Goal: Check status

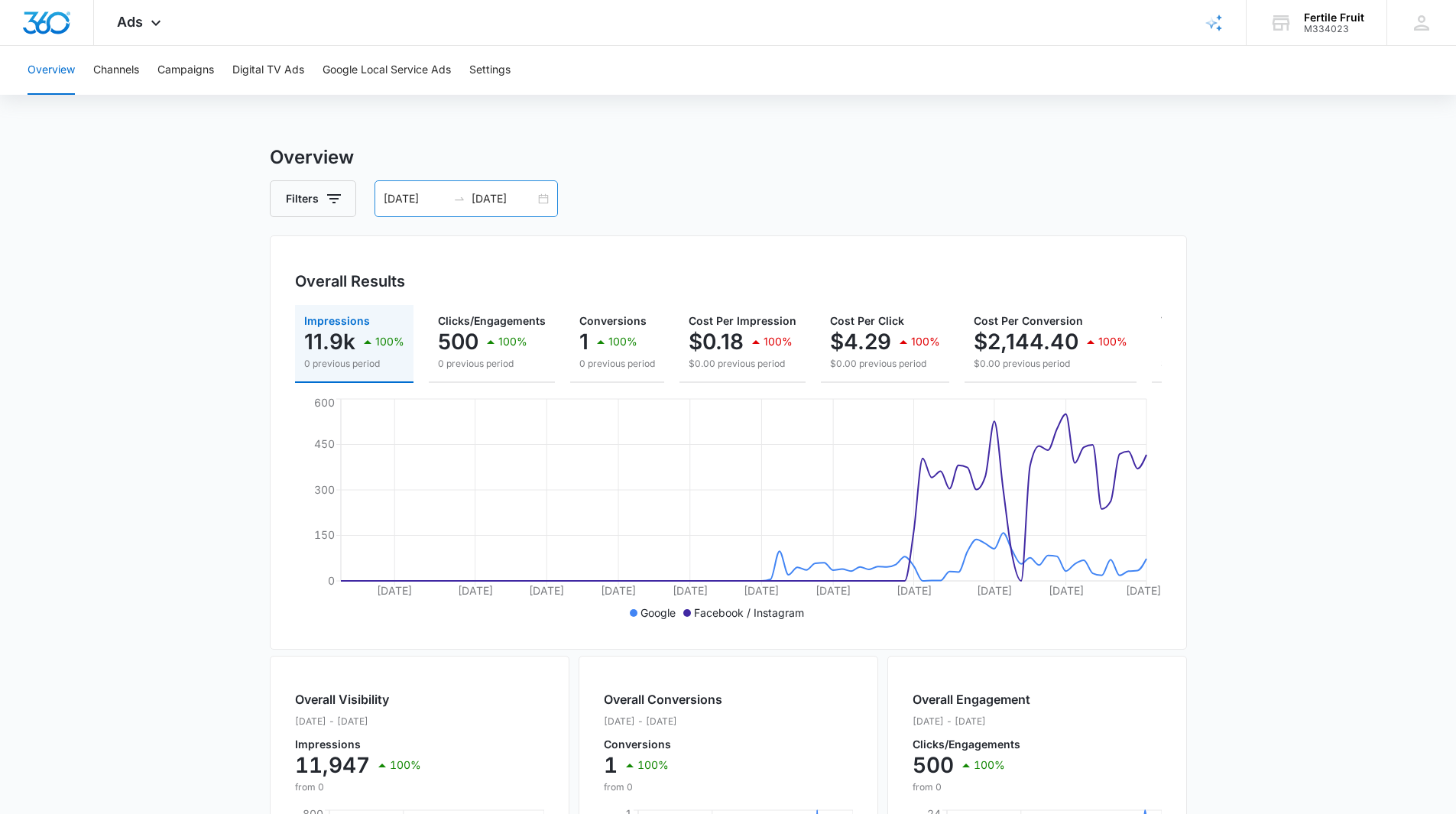
click at [541, 199] on div "[DATE] [DATE]" at bounding box center [466, 199] width 184 height 37
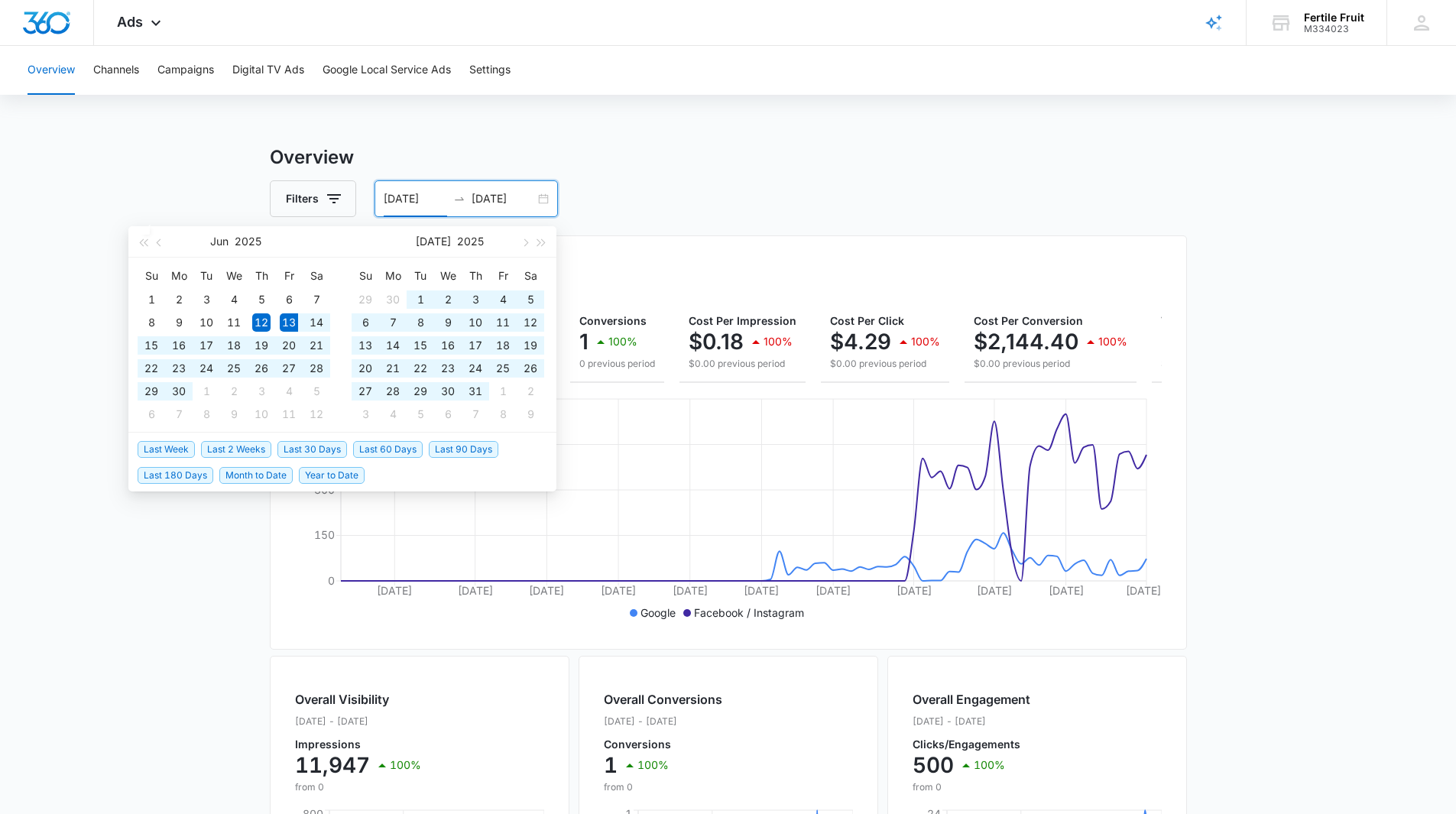
click at [440, 449] on span "Last 90 Days" at bounding box center [464, 449] width 70 height 17
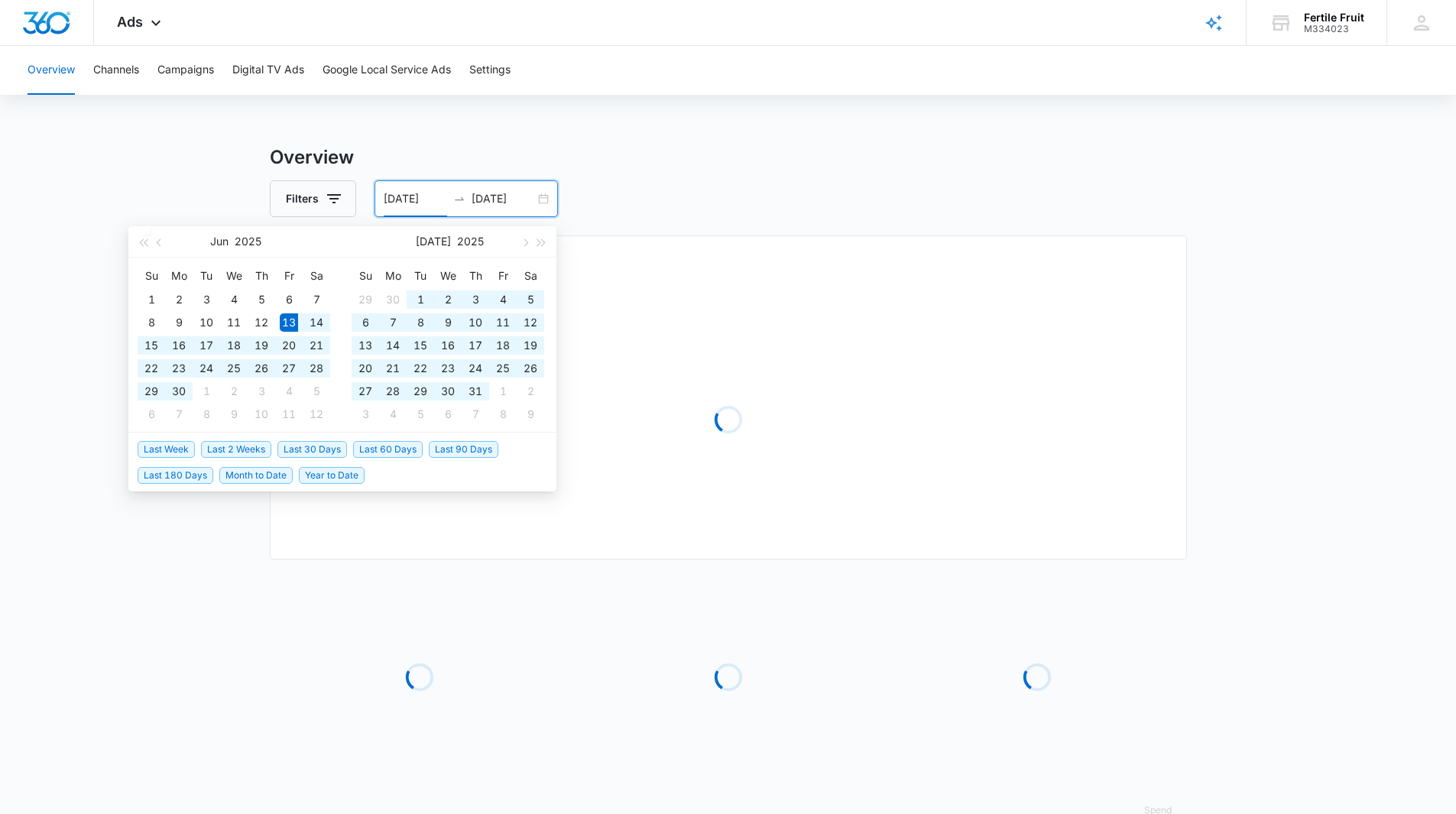
type input "[DATE]"
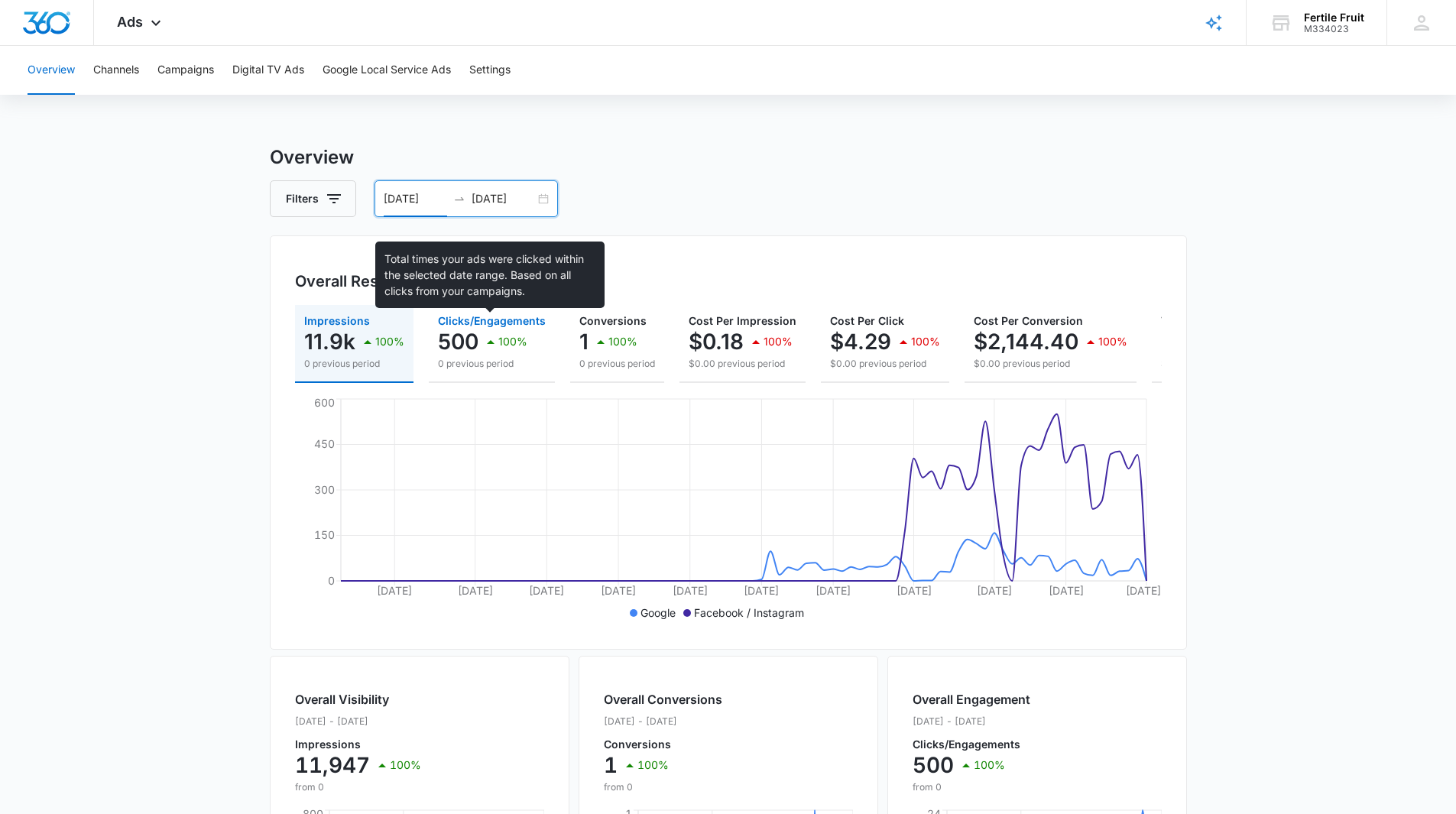
click at [494, 329] on div "100%" at bounding box center [505, 342] width 46 height 30
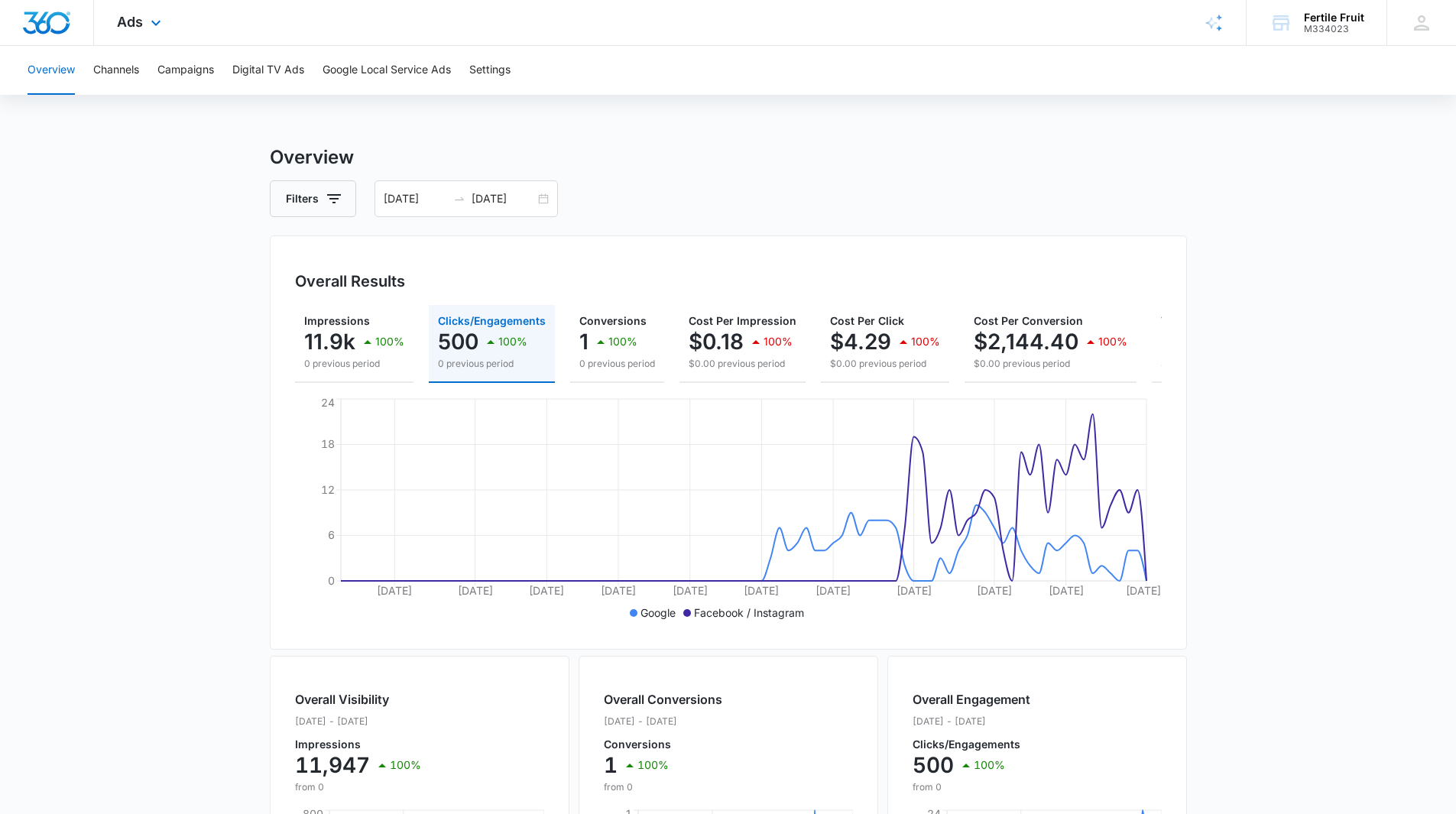
click at [144, 32] on div "Ads Apps Reputation Forms CRM Email Social POS Content Ads Intelligence Files B…" at bounding box center [141, 22] width 94 height 45
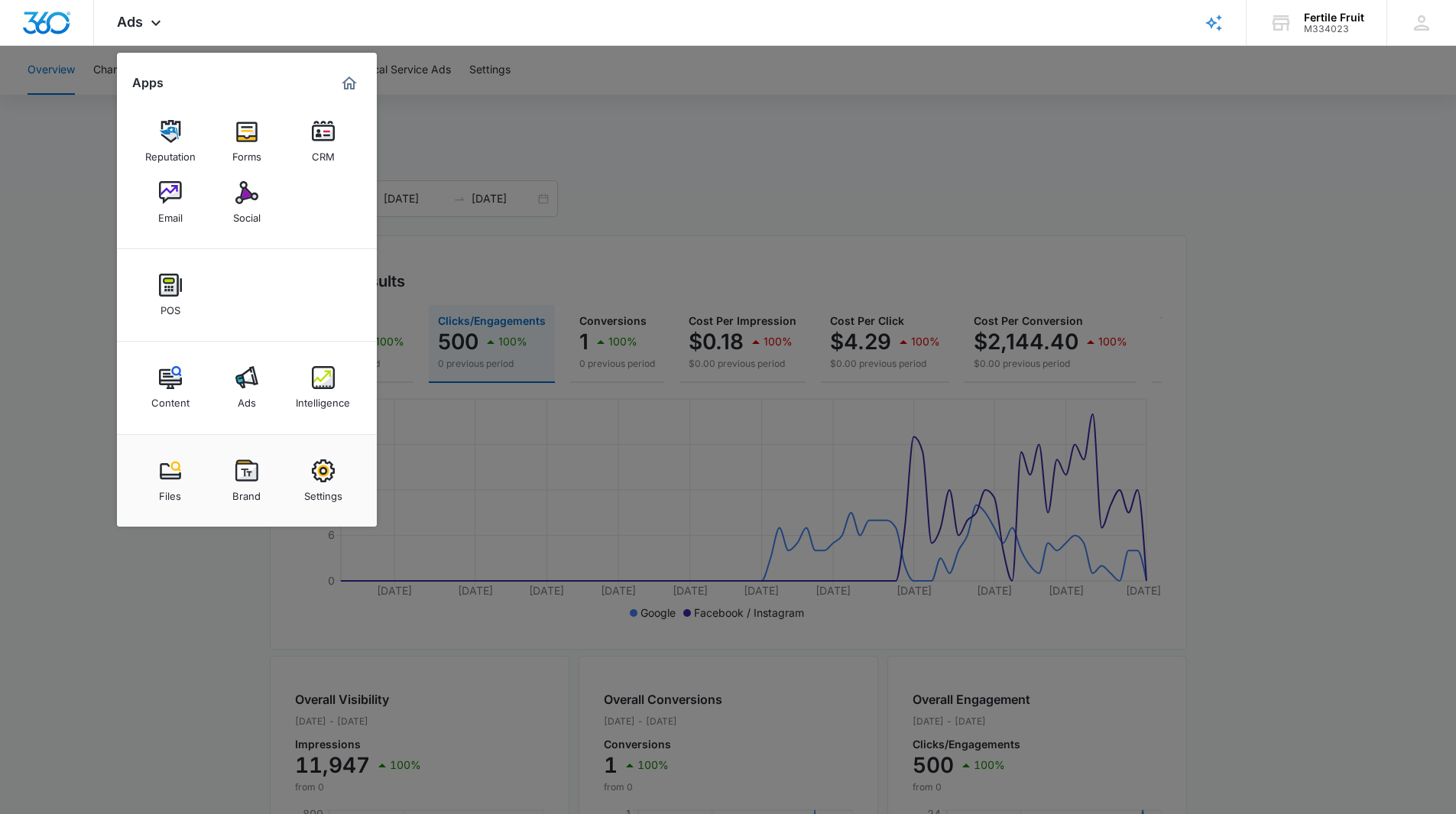
click at [52, 212] on div at bounding box center [728, 407] width 1456 height 814
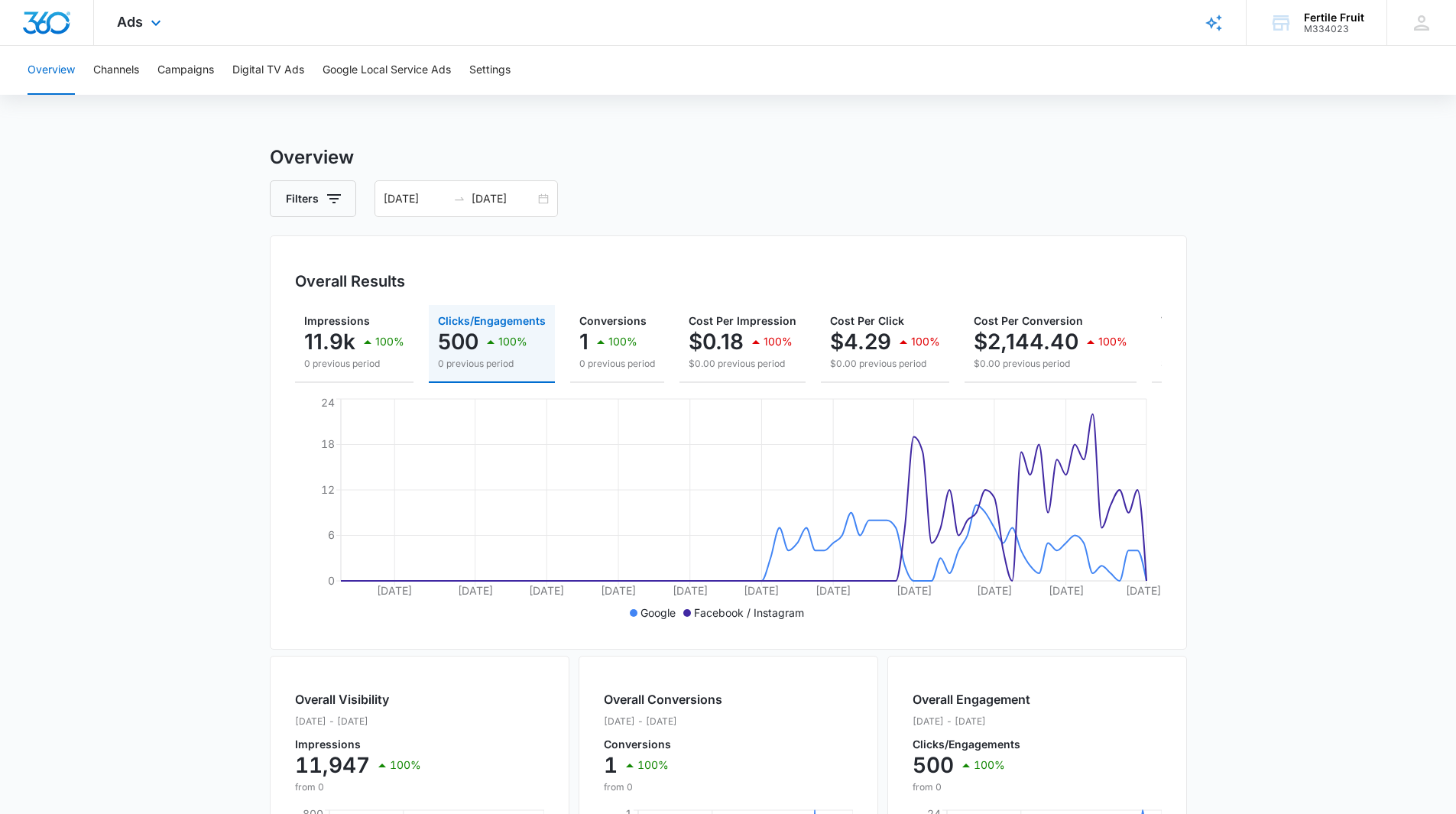
click at [145, 25] on div "Ads Apps Reputation Forms CRM Email Social POS Content Ads Intelligence Files B…" at bounding box center [141, 22] width 94 height 45
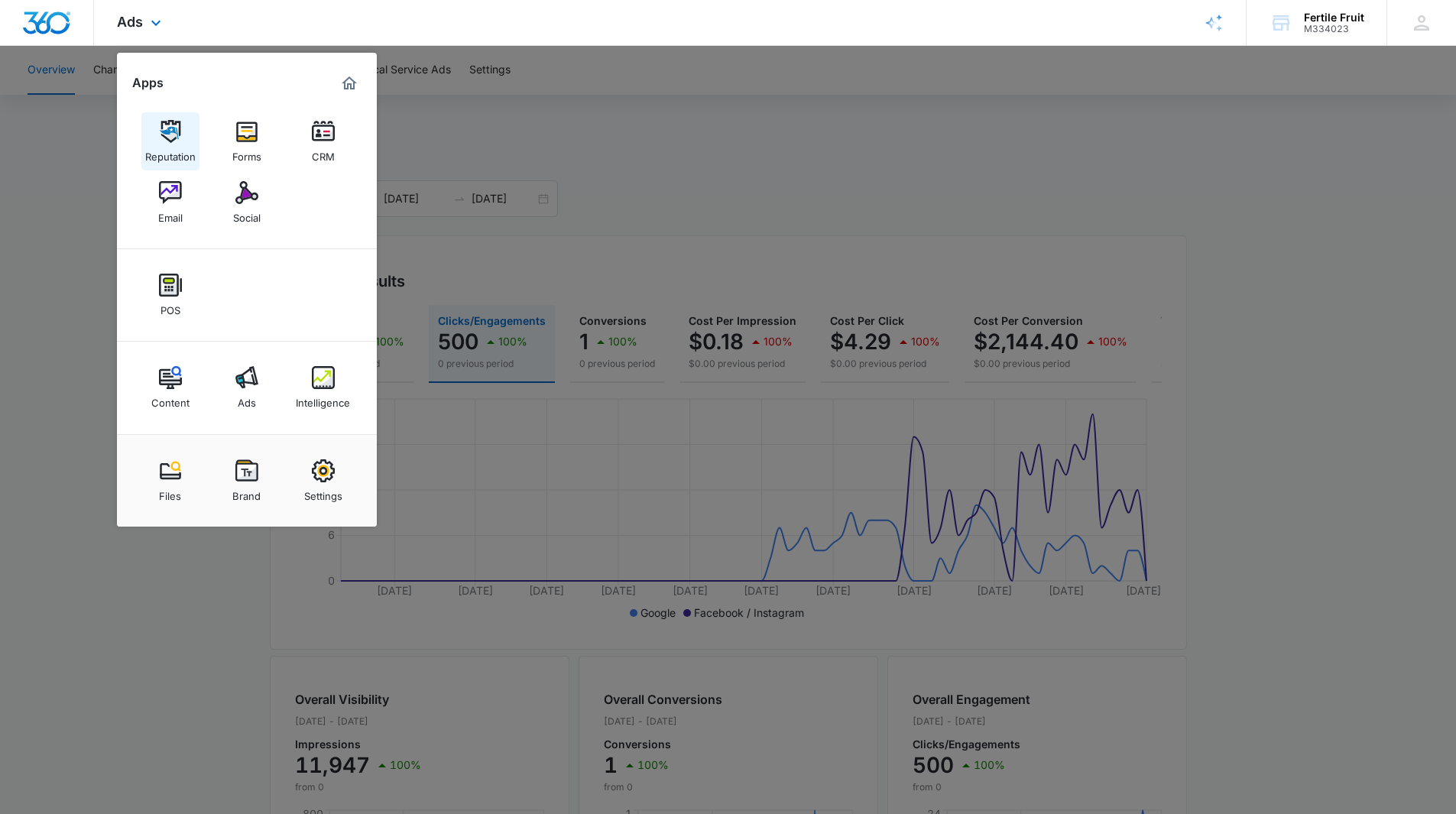
click at [147, 130] on link "Reputation" at bounding box center [170, 141] width 58 height 58
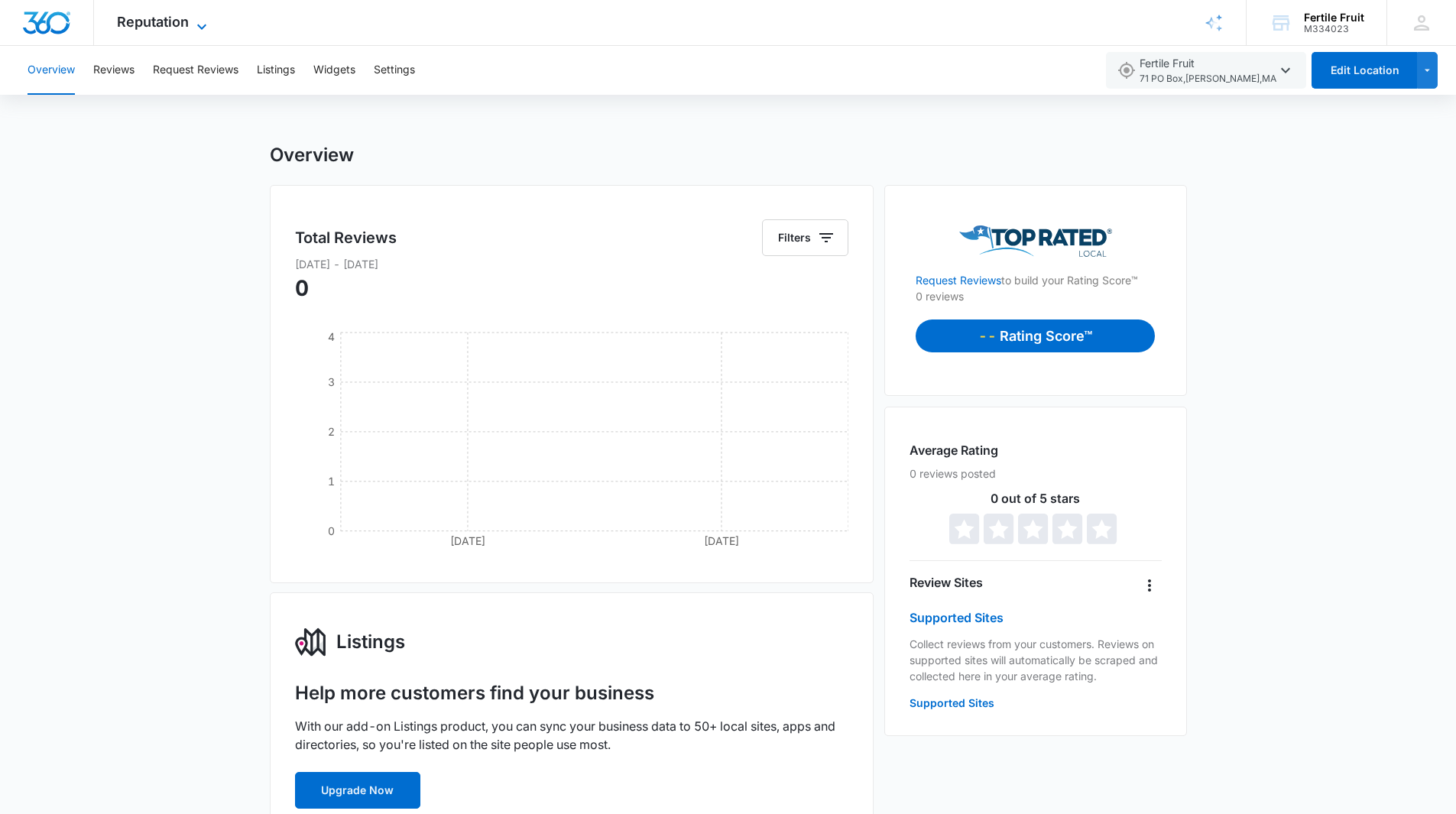
click at [182, 26] on span "Reputation" at bounding box center [153, 21] width 72 height 16
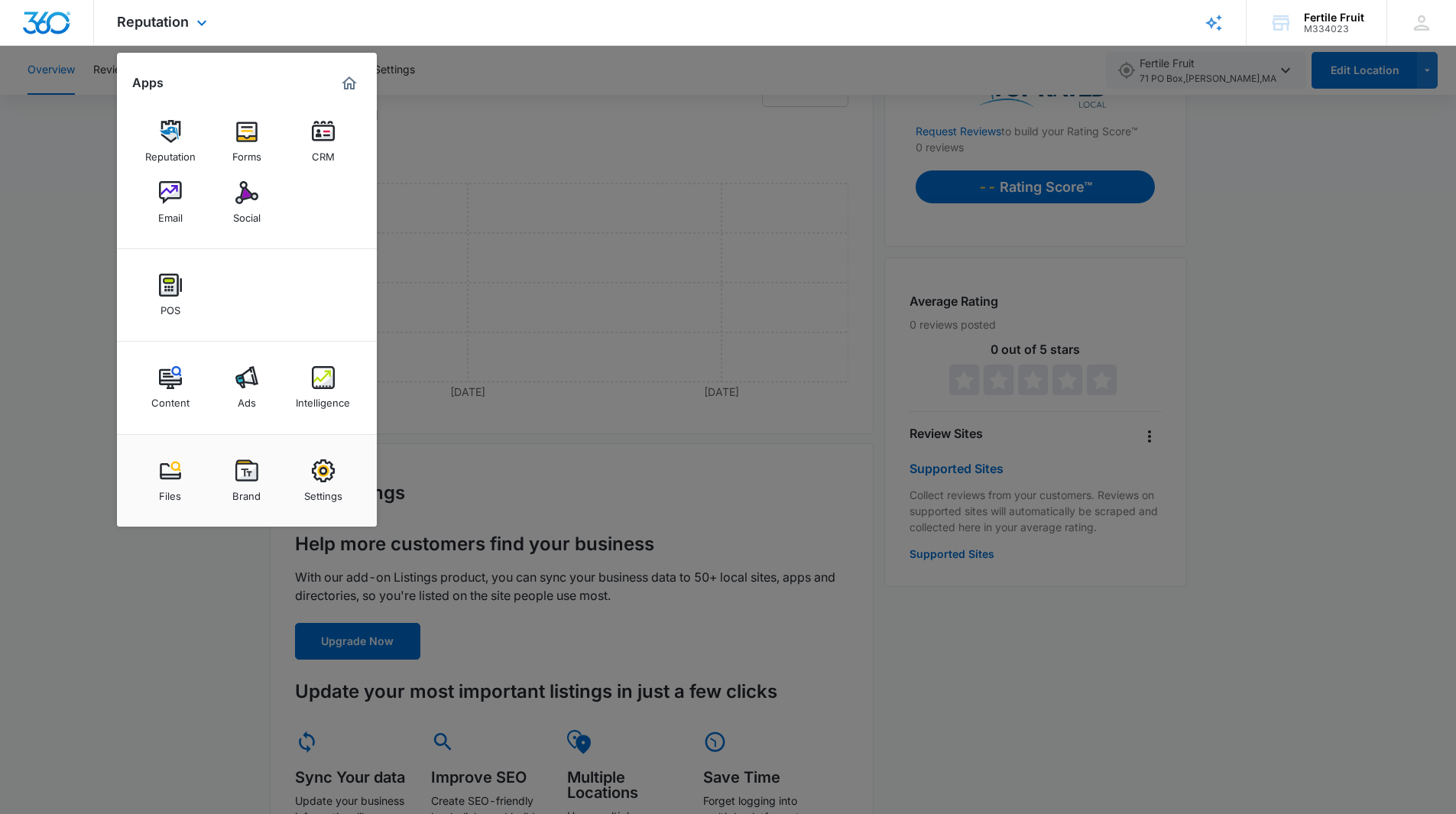
scroll to position [153, 0]
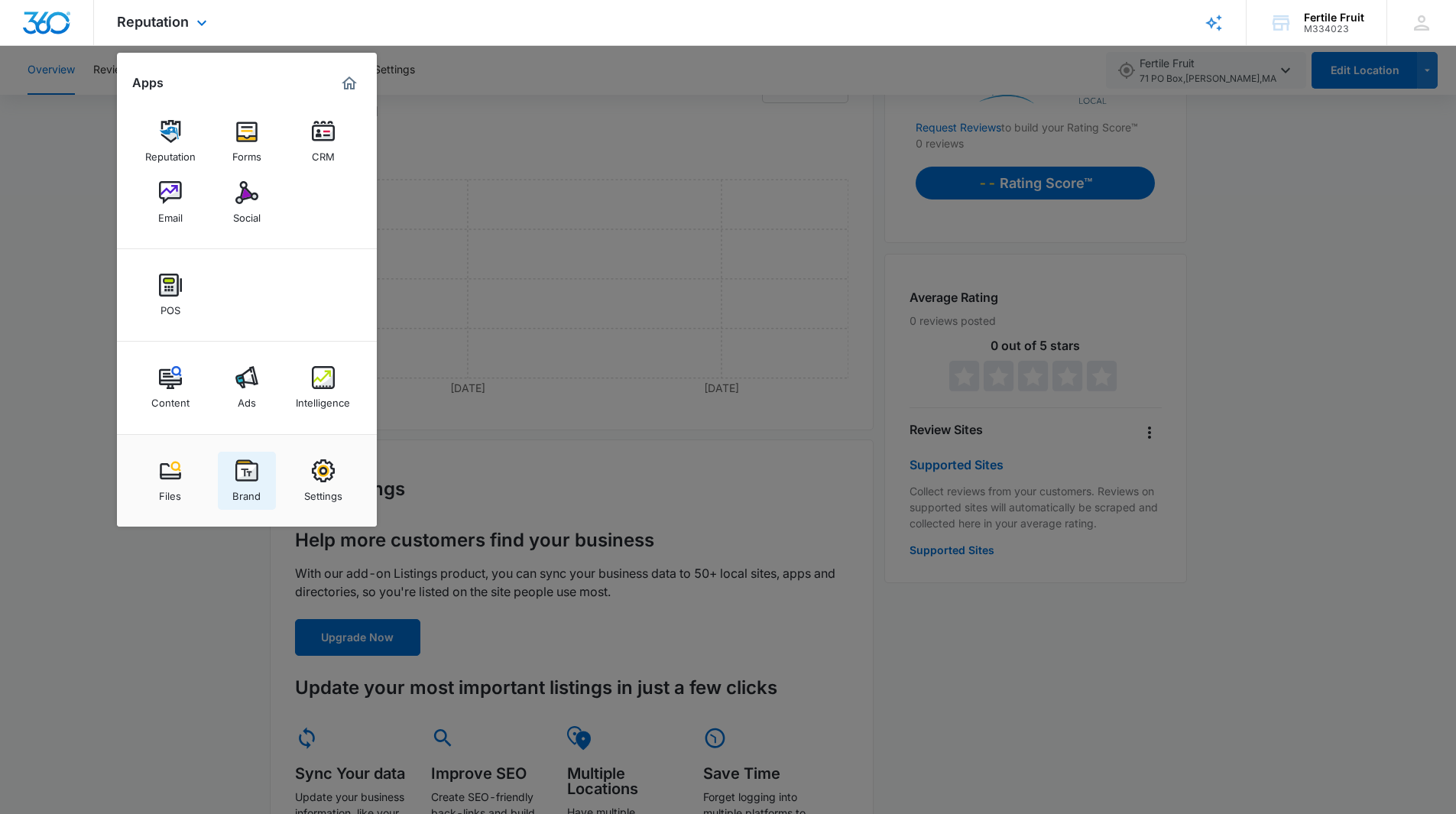
click at [250, 469] on img at bounding box center [246, 471] width 23 height 23
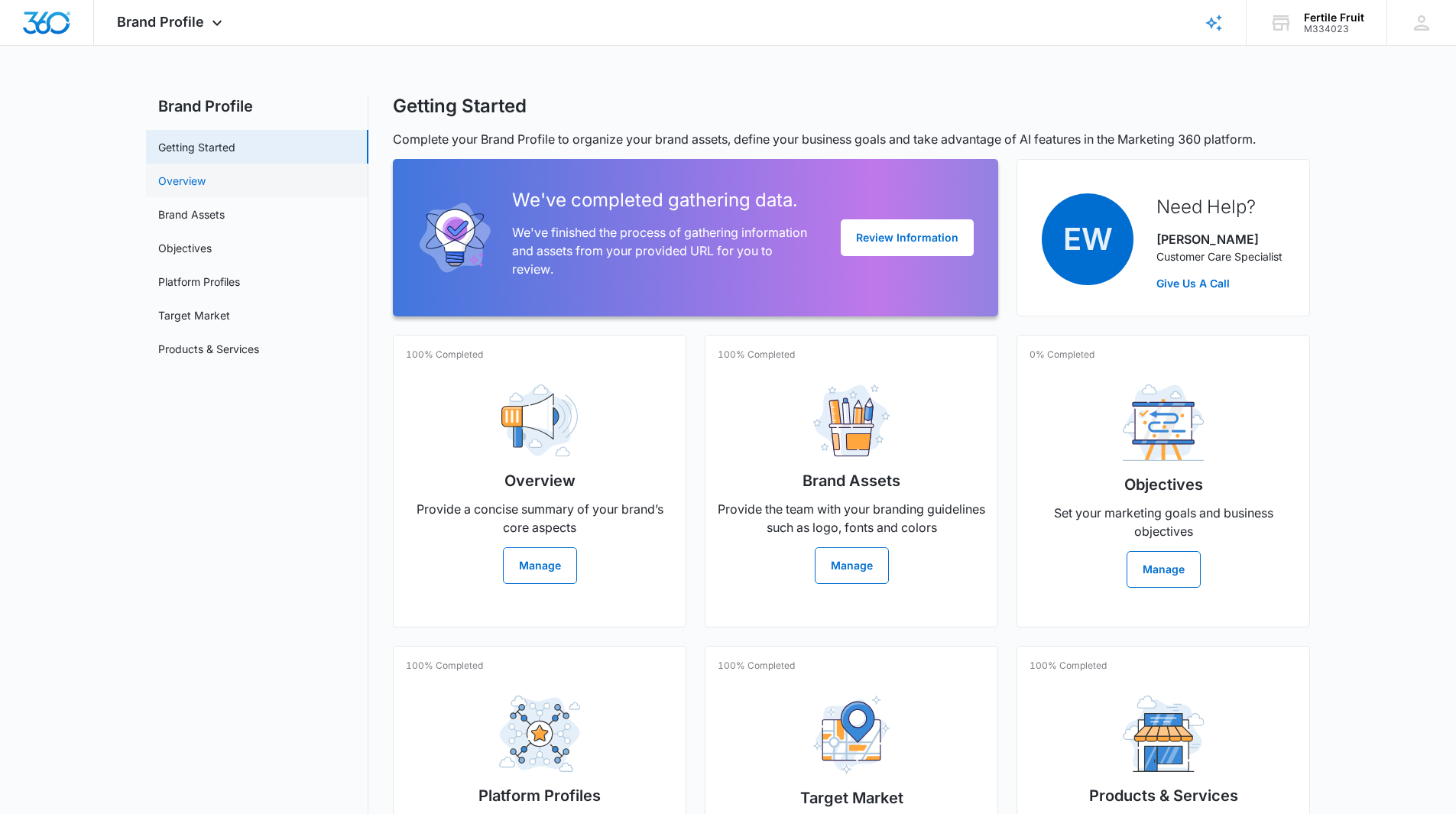
click at [206, 189] on link "Overview" at bounding box center [182, 180] width 48 height 16
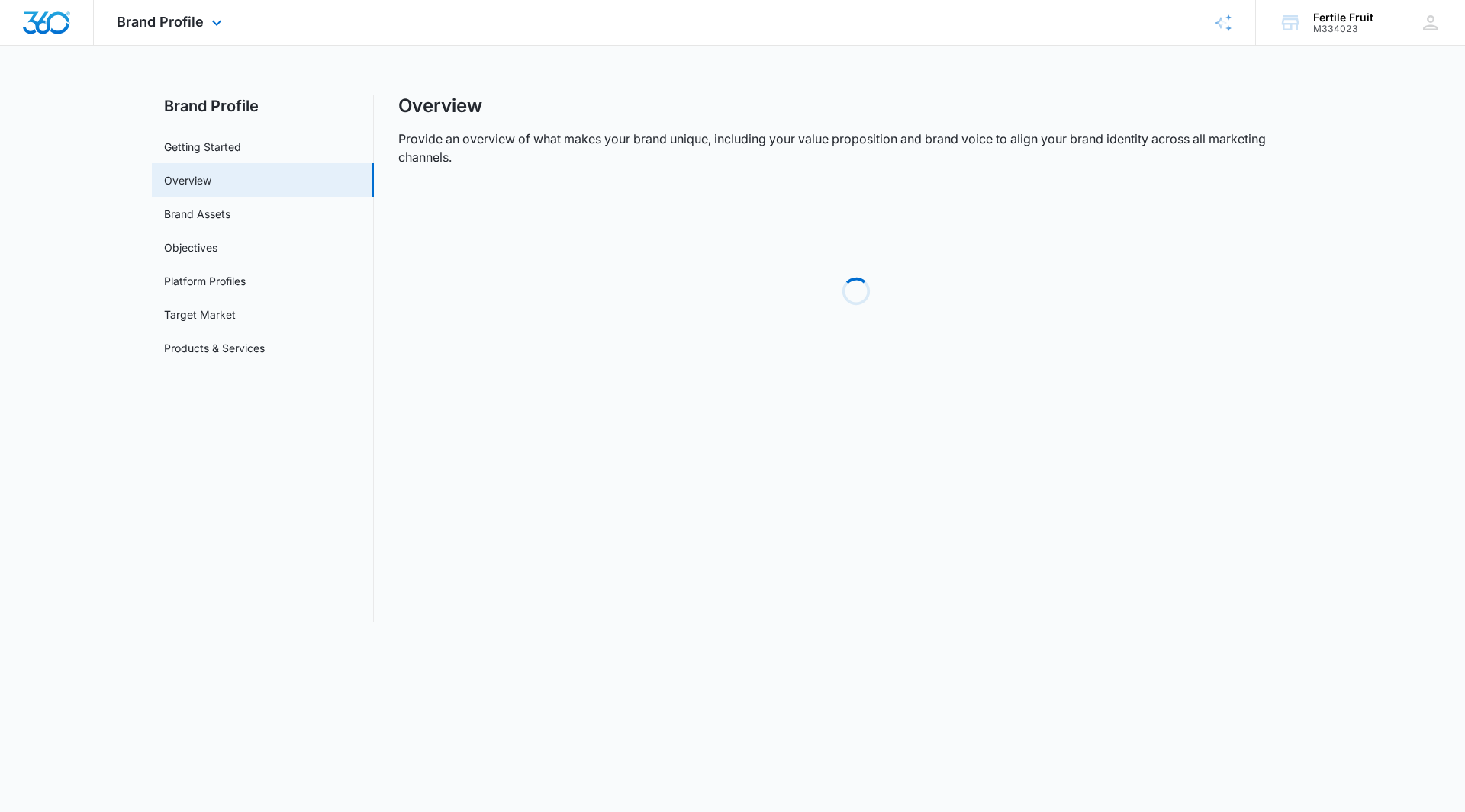
click at [171, 10] on div "Brand Profile Apps Reputation Forms CRM Email Social POS Content Ads Intelligen…" at bounding box center [171, 22] width 155 height 45
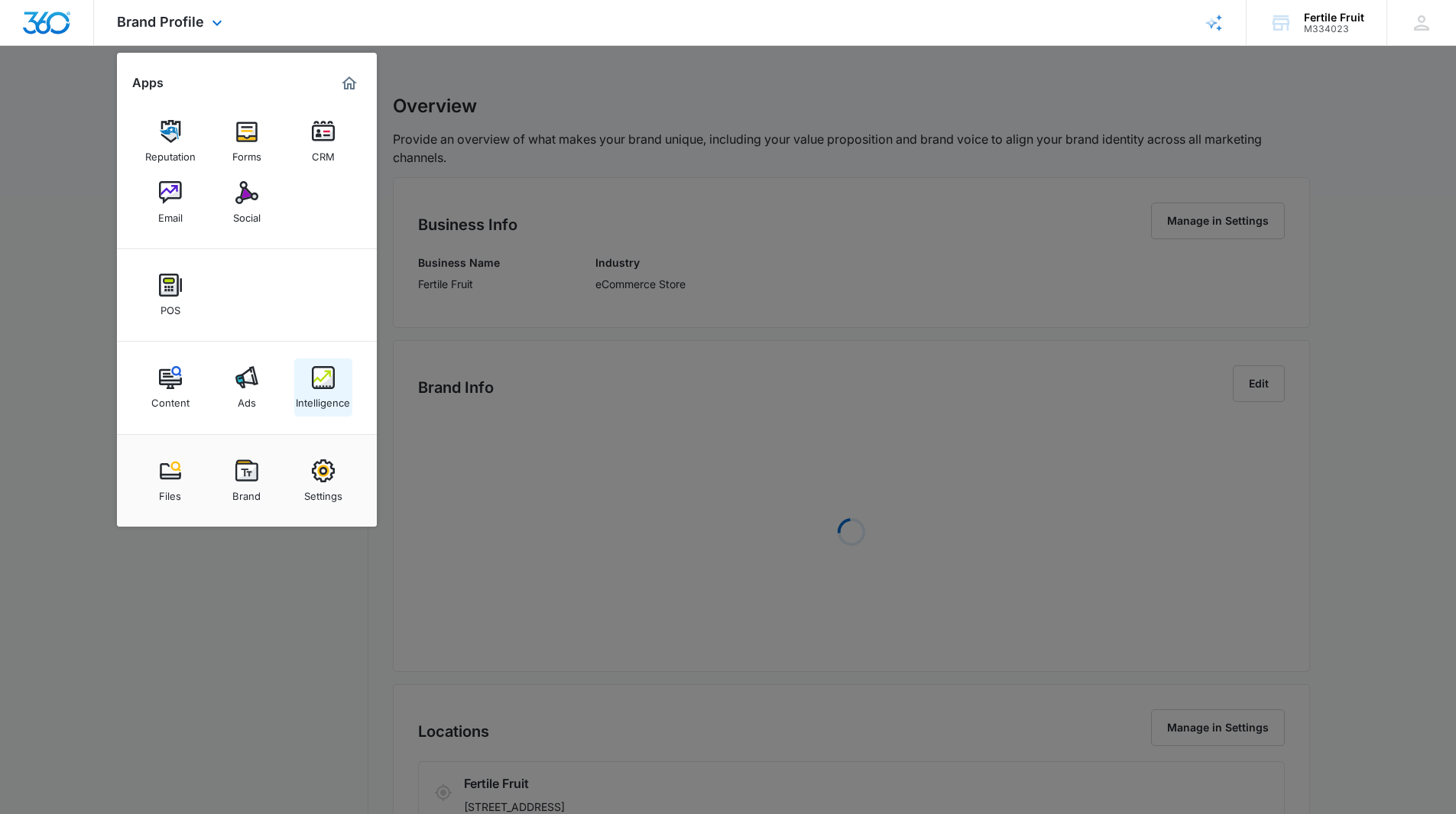
click at [326, 381] on img at bounding box center [323, 378] width 23 height 23
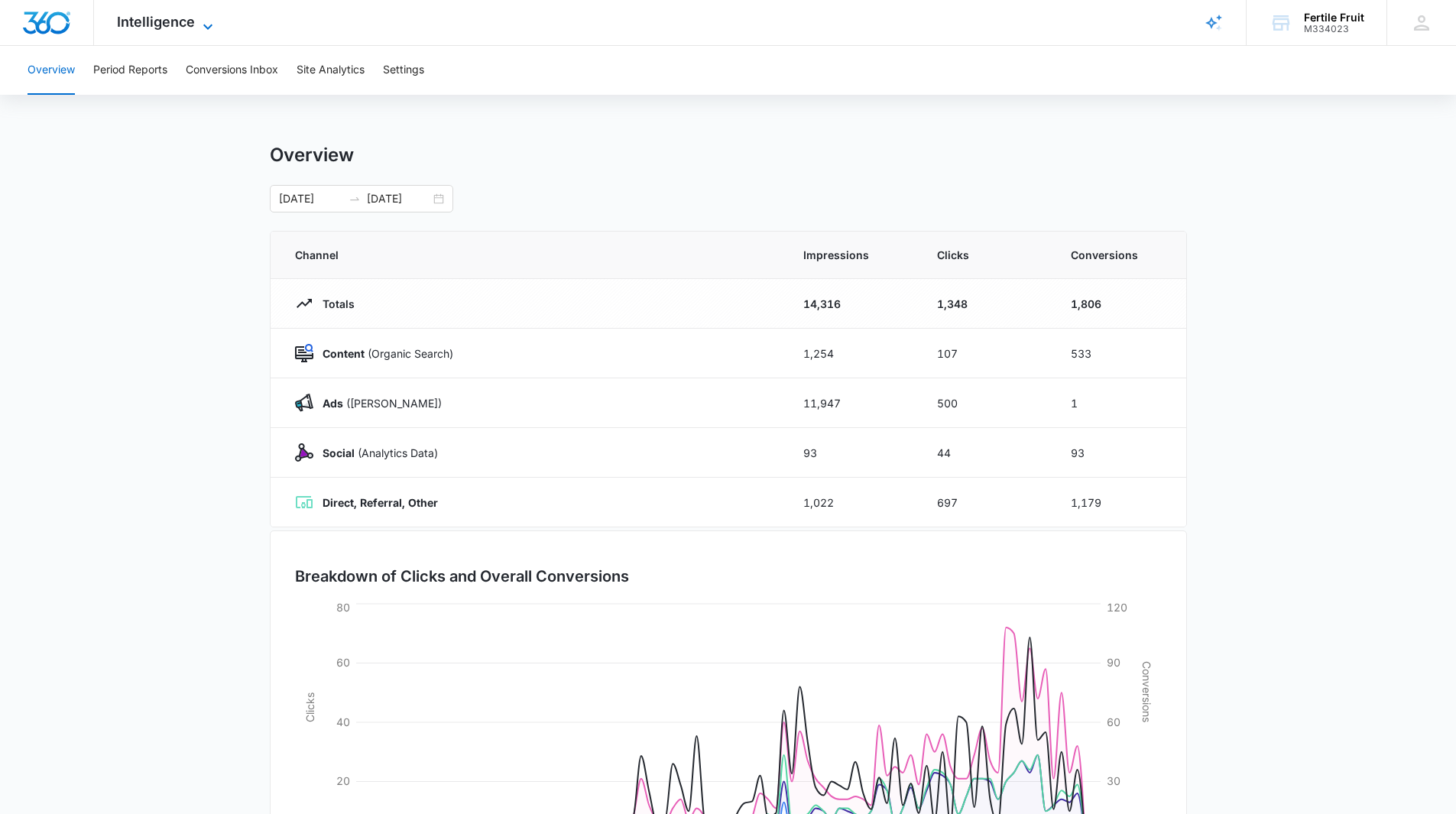
click at [192, 20] on span "Intelligence" at bounding box center [156, 21] width 78 height 16
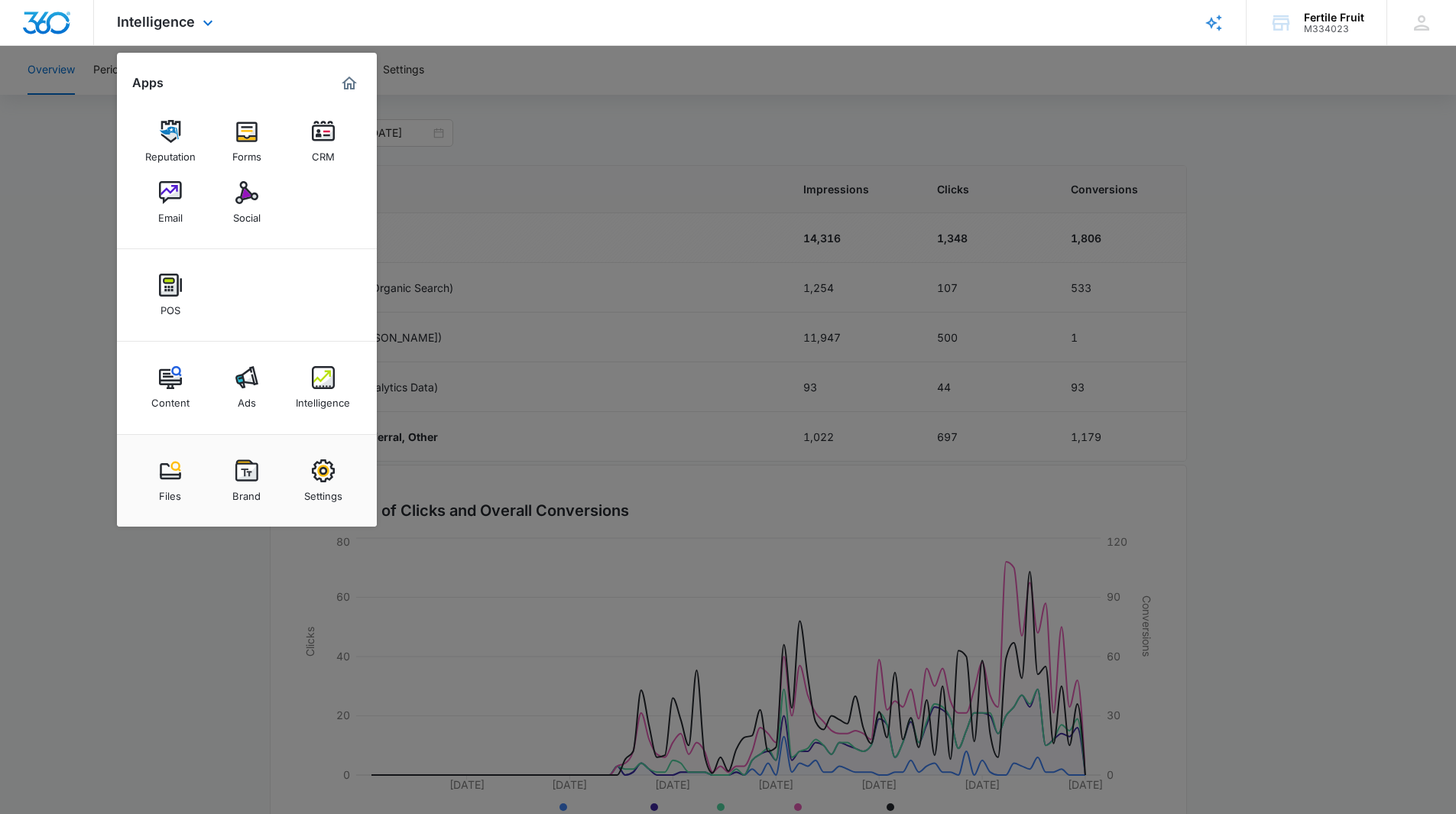
scroll to position [132, 0]
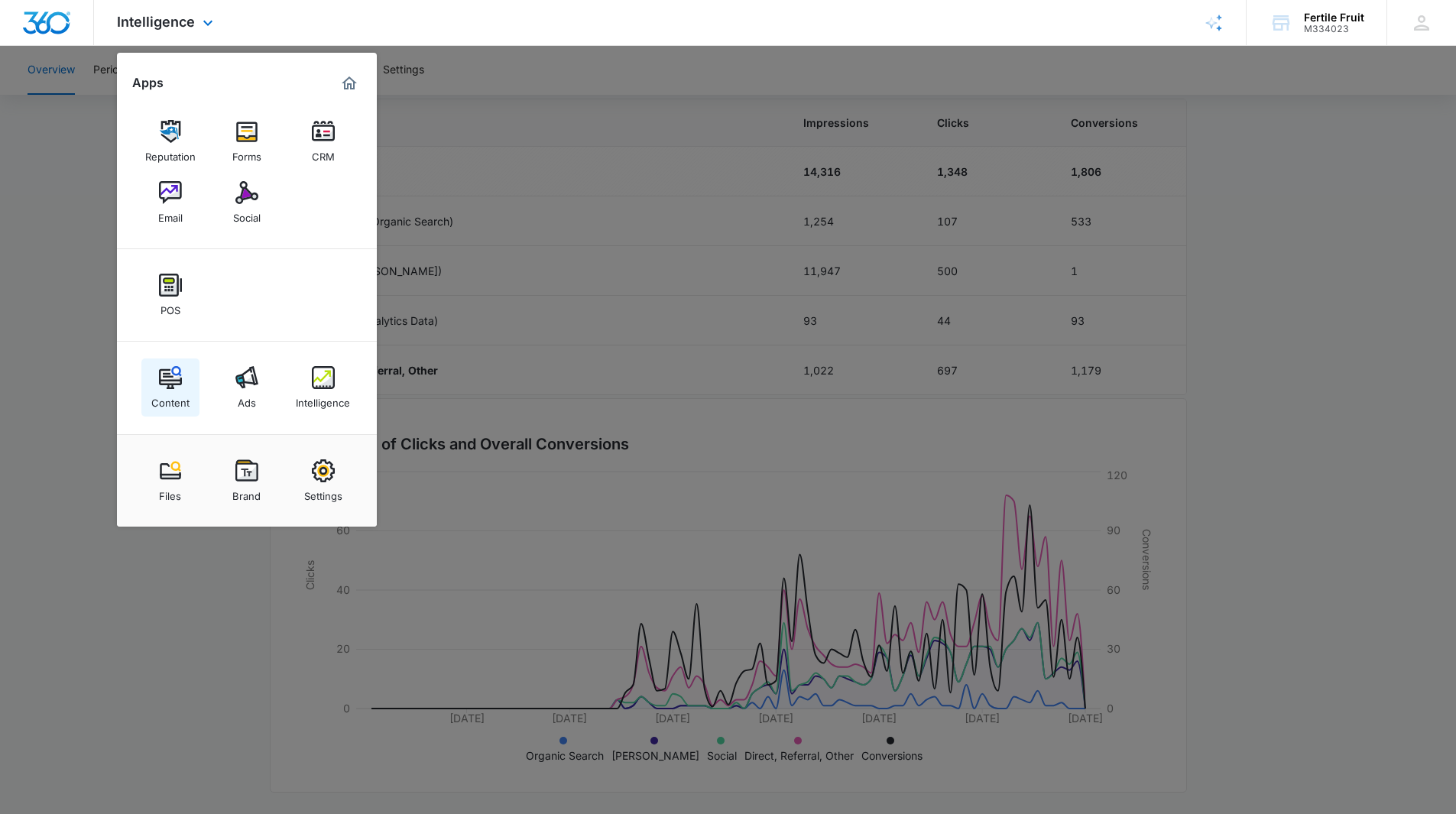
click at [177, 384] on img at bounding box center [170, 378] width 23 height 23
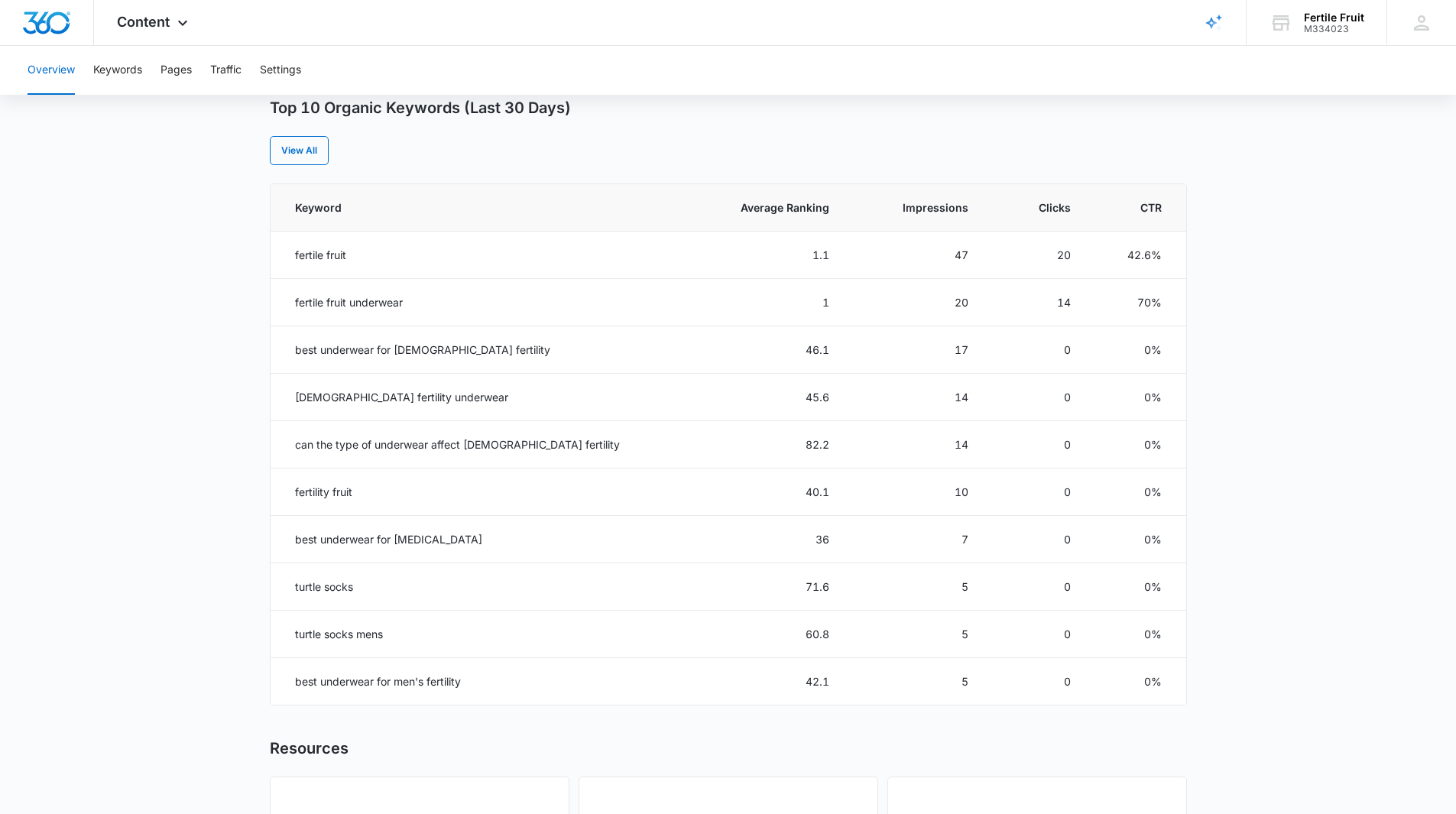
scroll to position [535, 0]
